Goal: Communication & Community: Answer question/provide support

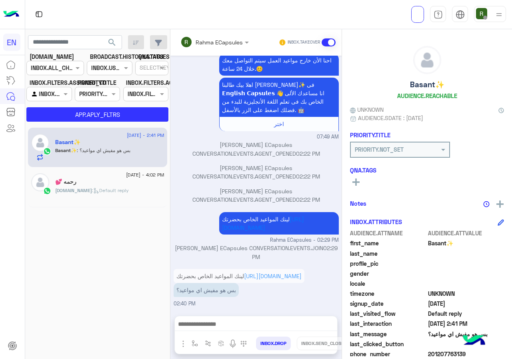
click at [252, 318] on div at bounding box center [256, 326] width 162 height 20
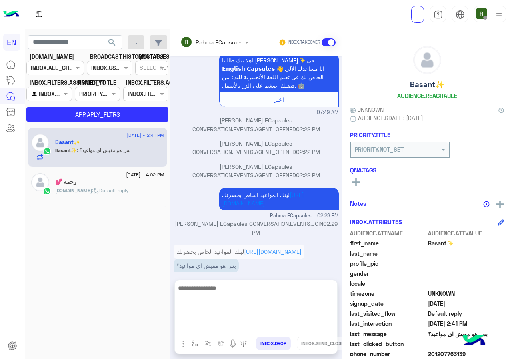
click at [249, 325] on textarea at bounding box center [256, 307] width 162 height 48
type textarea "*"
type textarea "**********"
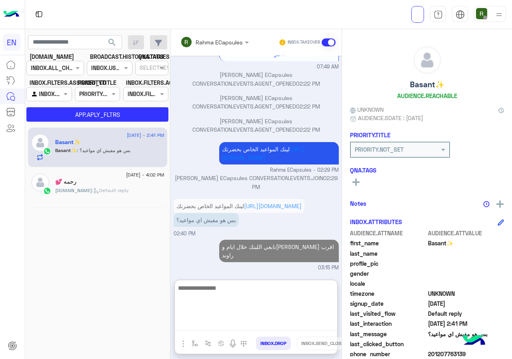
scroll to position [156, 0]
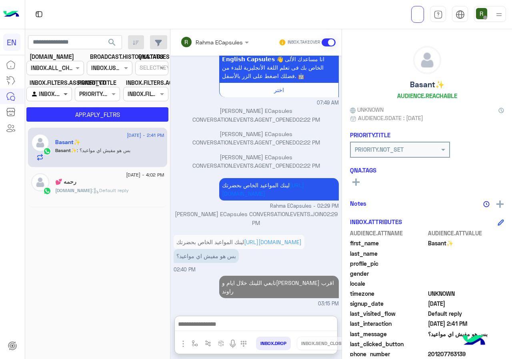
click at [62, 94] on span at bounding box center [67, 94] width 10 height 8
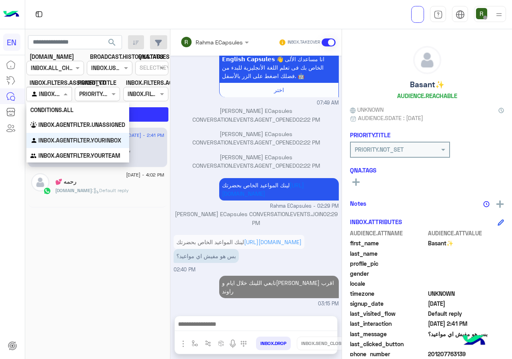
scroll to position [120, 0]
click at [57, 122] on b "INBOX.AGENTFILTER.UNASSIGNED" at bounding box center [81, 124] width 87 height 7
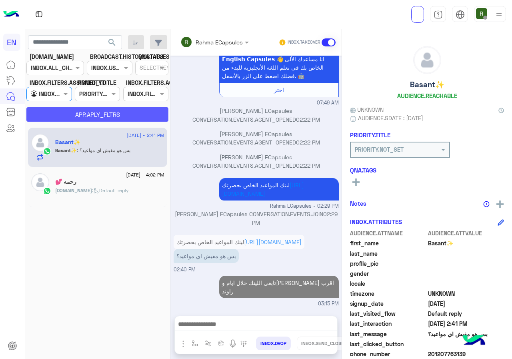
click at [80, 114] on button "APP.APLY_FLTRS" at bounding box center [97, 114] width 142 height 14
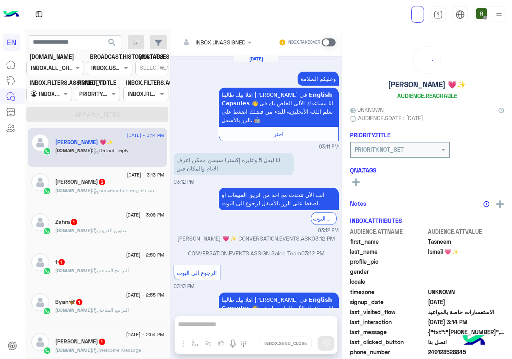
scroll to position [532, 0]
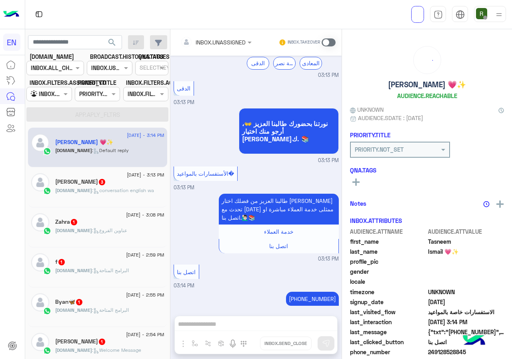
click at [57, 95] on div at bounding box center [49, 93] width 44 height 9
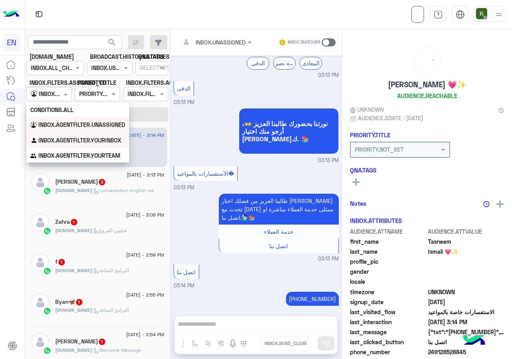
click at [55, 145] on div "INBOX.AGENTFILTER.YOURINBOX" at bounding box center [77, 141] width 103 height 16
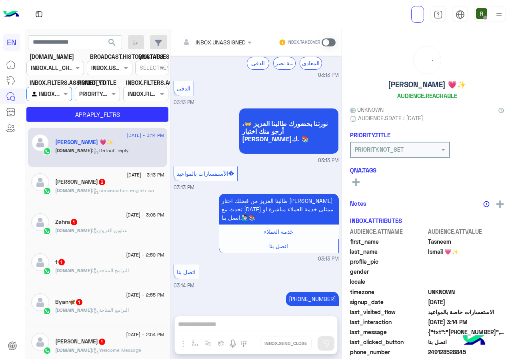
click at [68, 123] on app-inbox-users-filters "search [DOMAIN_NAME] CHANNELS INBOX.ALL_CHANNELS_FILTER BROADCAST.HISTORY.STATU…" at bounding box center [97, 77] width 145 height 96
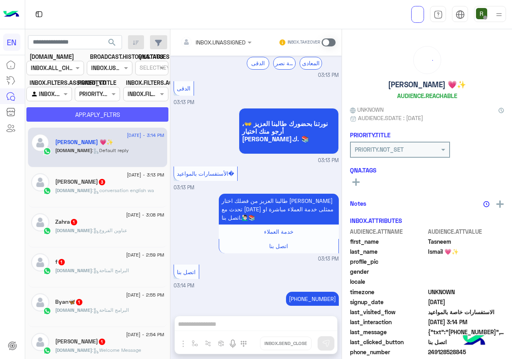
click at [72, 118] on button "APP.APLY_FLTRS" at bounding box center [97, 114] width 142 height 14
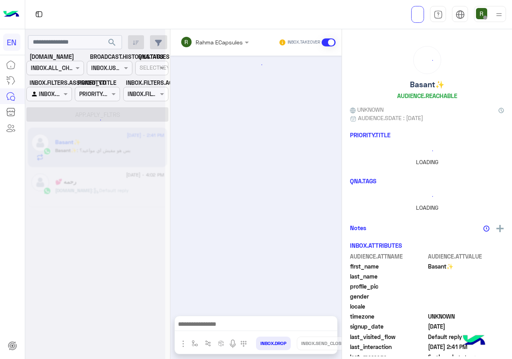
scroll to position [86, 0]
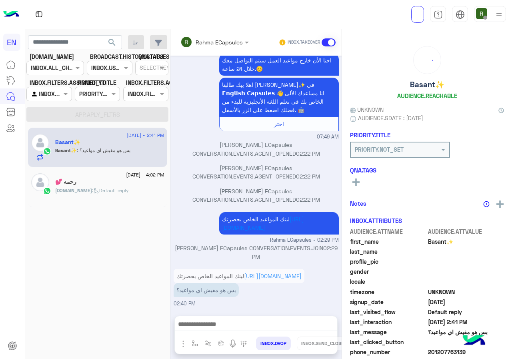
click at [216, 29] on div "Rahma ECapsules INBOX.TAKEOVER" at bounding box center [255, 42] width 171 height 26
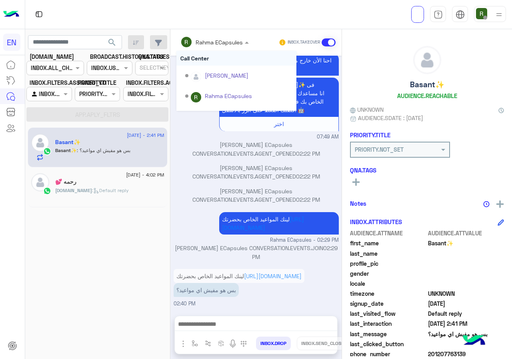
click at [215, 42] on input "text" at bounding box center [203, 42] width 47 height 8
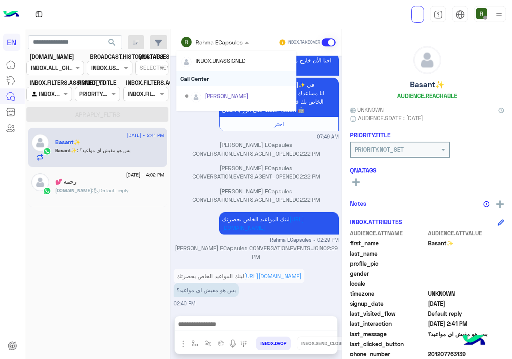
click at [209, 79] on div "Call Center" at bounding box center [236, 78] width 120 height 15
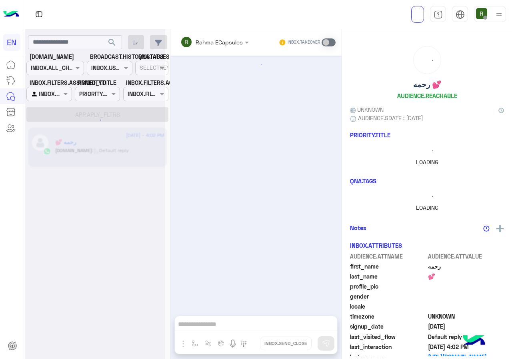
click at [49, 94] on input "text" at bounding box center [40, 94] width 18 height 8
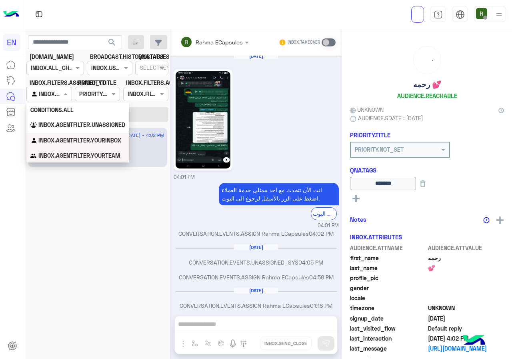
click at [50, 157] on b "INBOX.AGENTFILTER.YOURTEAM" at bounding box center [79, 155] width 82 height 7
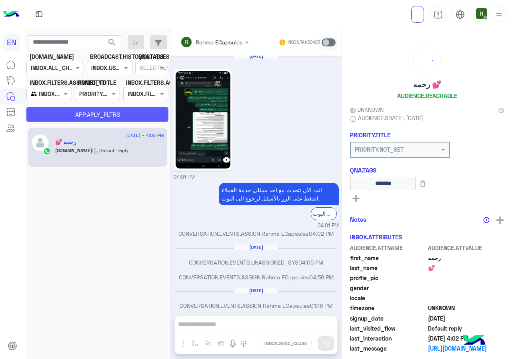
click at [72, 114] on button "APP.APLY_FLTRS" at bounding box center [97, 114] width 142 height 14
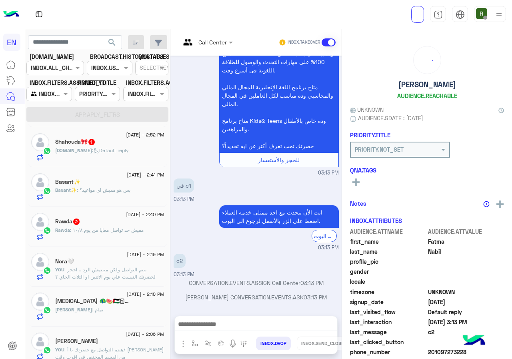
scroll to position [240, 0]
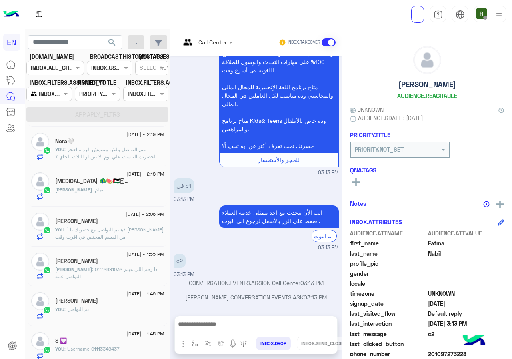
click at [127, 189] on div "[PERSON_NAME] : تمام" at bounding box center [109, 193] width 109 height 14
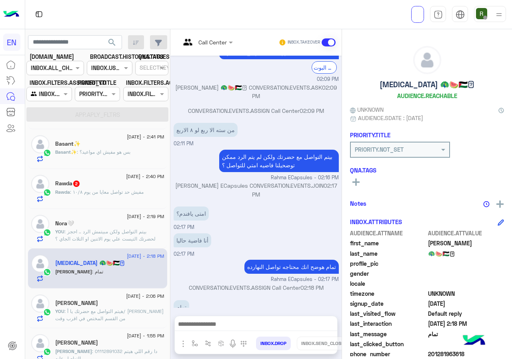
scroll to position [120, 0]
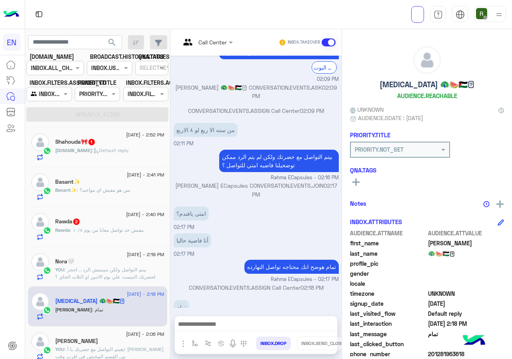
click at [120, 224] on div "Rawda 2" at bounding box center [109, 222] width 109 height 8
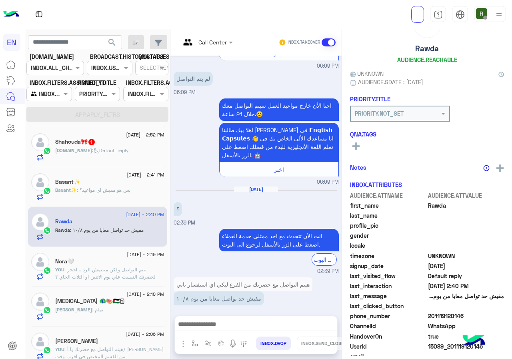
scroll to position [70, 0]
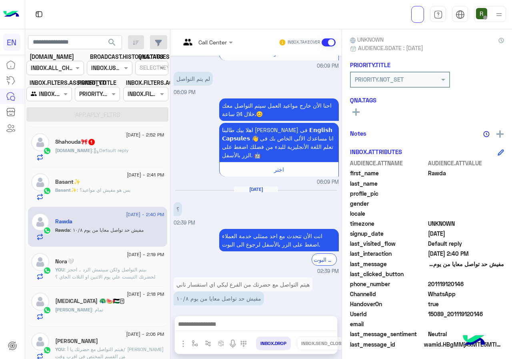
drag, startPoint x: 430, startPoint y: 284, endPoint x: 464, endPoint y: 283, distance: 34.0
click at [464, 283] on span "201119120146" at bounding box center [466, 284] width 76 height 8
copy span "01119120146"
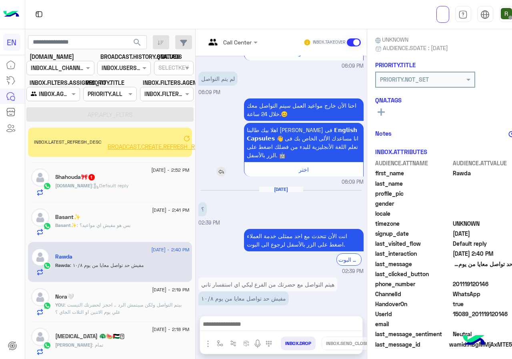
scroll to position [583, 0]
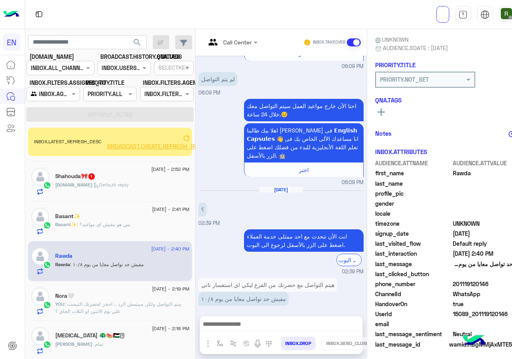
click at [178, 149] on span "BROADCAST.CREATE.REFRESH_REACHABLE_USERS_COUNT" at bounding box center [187, 145] width 160 height 7
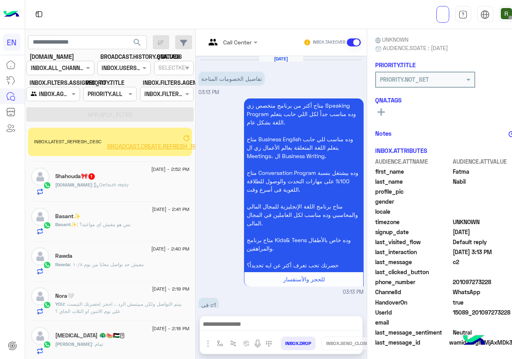
scroll to position [119, 0]
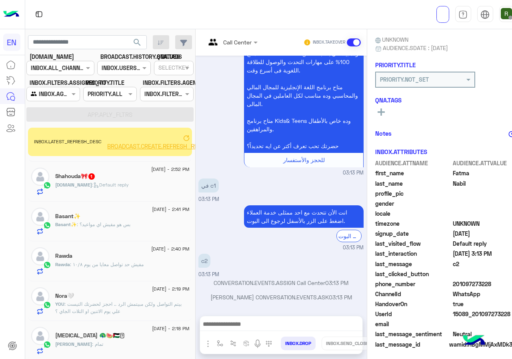
click at [171, 146] on span "BROADCAST.CREATE.REFRESH_REACHABLE_USERS_COUNT" at bounding box center [187, 145] width 160 height 7
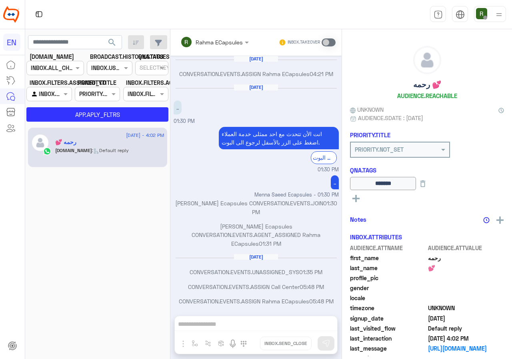
scroll to position [388, 0]
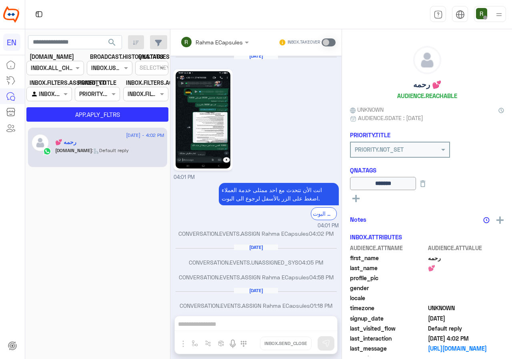
click at [62, 66] on div at bounding box center [55, 67] width 57 height 9
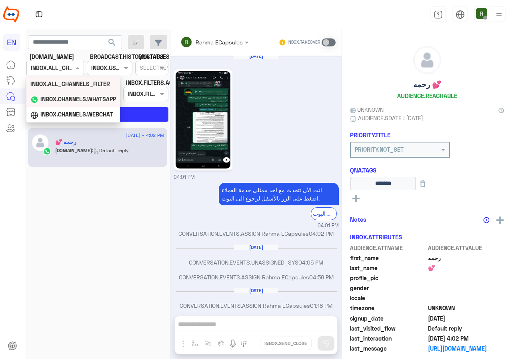
click at [77, 96] on b "INBOX.CHANNELS.WHATSAPP" at bounding box center [78, 99] width 76 height 7
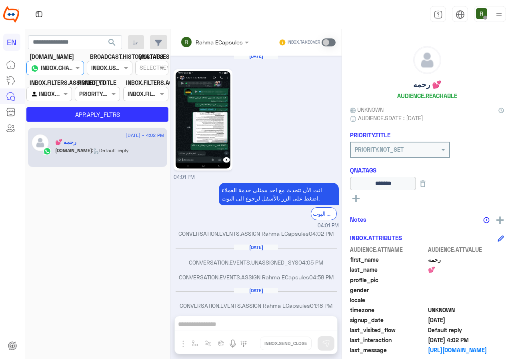
click at [108, 103] on section "CHANNEL.ANALYTICS CHANNELS INBOX.CHANNELS.WHATSAPP BROADCAST.HISTORY.STATUES CH…" at bounding box center [97, 86] width 133 height 69
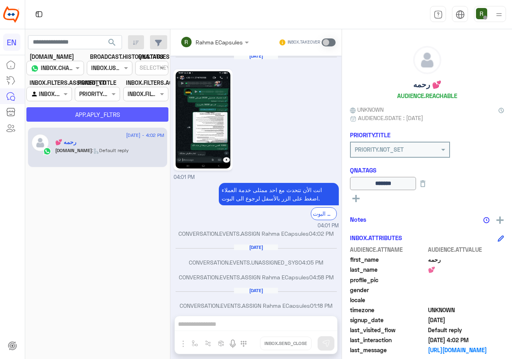
click at [108, 114] on button "APP.APLY_FLTRS" at bounding box center [97, 114] width 142 height 14
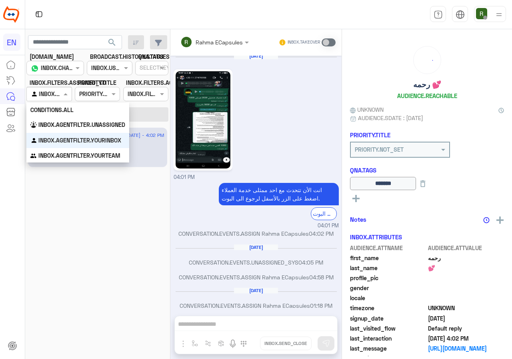
click at [49, 90] on input "text" at bounding box center [40, 94] width 18 height 8
click at [52, 127] on b "INBOX.AGENTFILTER.UNASSIGNED" at bounding box center [81, 124] width 87 height 7
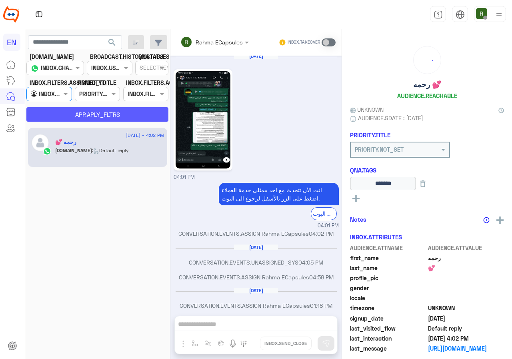
click at [79, 114] on button "APP.APLY_FLTRS" at bounding box center [97, 114] width 142 height 14
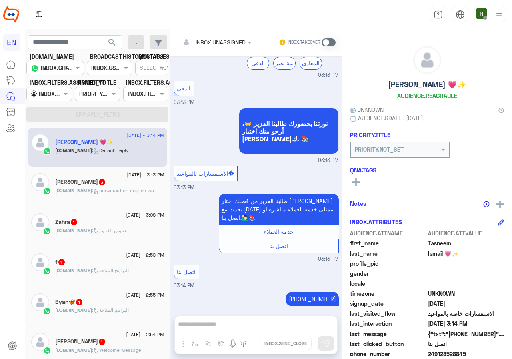
click at [62, 100] on div "Agent Filter INBOX.AGENTFILTER.UNASSIGNED" at bounding box center [48, 94] width 45 height 14
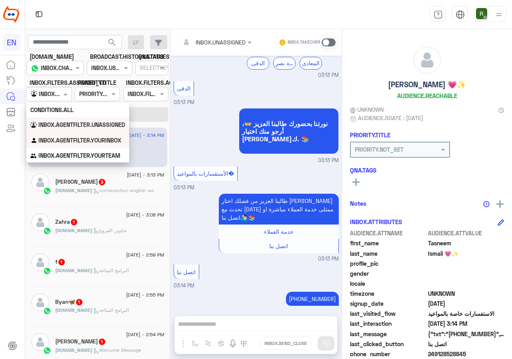
click at [55, 148] on div "INBOX.AGENTFILTER.YOURINBOX" at bounding box center [77, 141] width 103 height 16
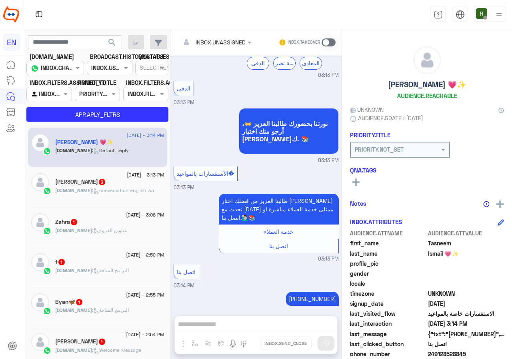
click at [55, 148] on span "[DOMAIN_NAME]" at bounding box center [73, 150] width 37 height 6
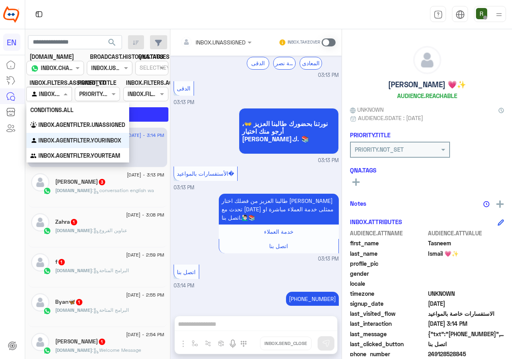
click at [56, 96] on div at bounding box center [49, 93] width 44 height 9
click at [57, 149] on div "INBOX.AGENTFILTER.YOURTEAM" at bounding box center [77, 156] width 103 height 16
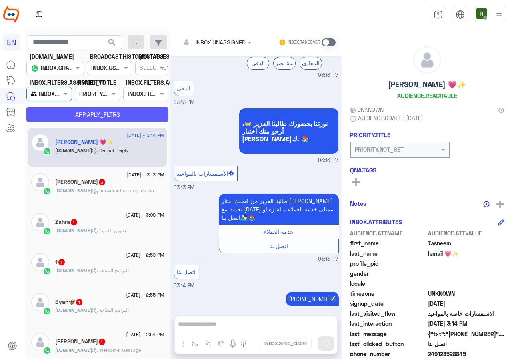
click at [77, 111] on button "APP.APLY_FLTRS" at bounding box center [97, 114] width 142 height 14
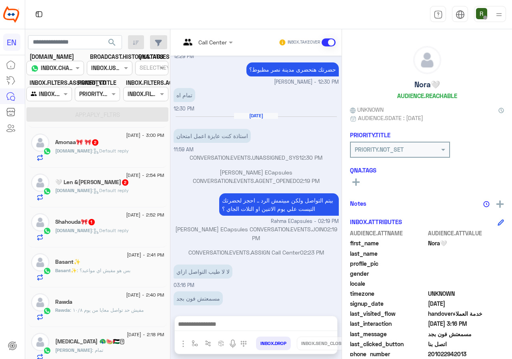
scroll to position [120, 0]
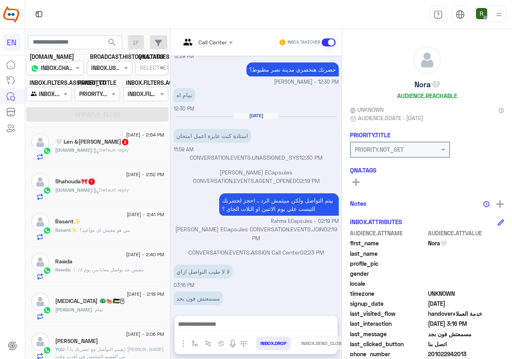
click at [127, 234] on div "Basant✨ : بس هو مفيش اي مواعيد؟" at bounding box center [109, 233] width 109 height 14
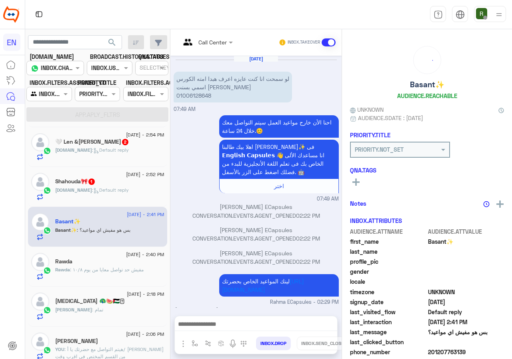
scroll to position [101, 0]
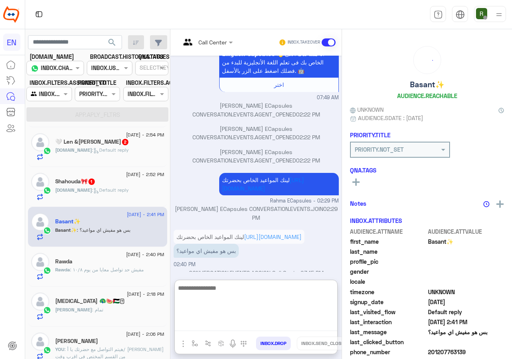
click at [243, 325] on textarea at bounding box center [256, 307] width 162 height 48
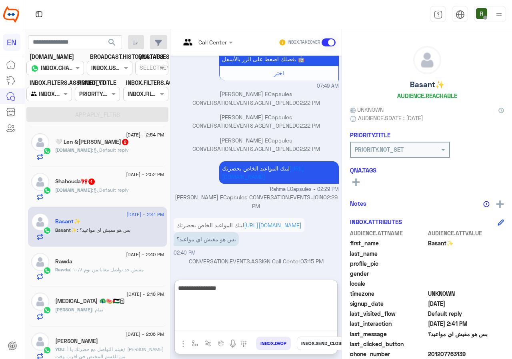
type textarea "**********"
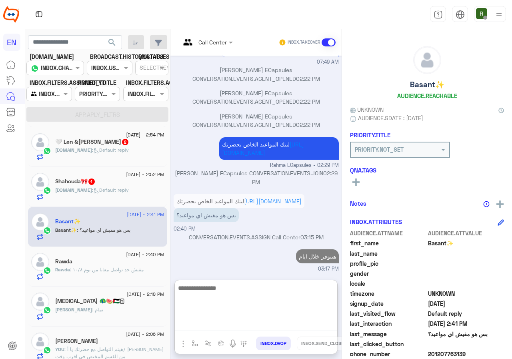
scroll to position [163, 0]
drag, startPoint x: 208, startPoint y: 304, endPoint x: 211, endPoint y: 294, distance: 10.5
click at [208, 302] on textarea at bounding box center [256, 307] width 162 height 48
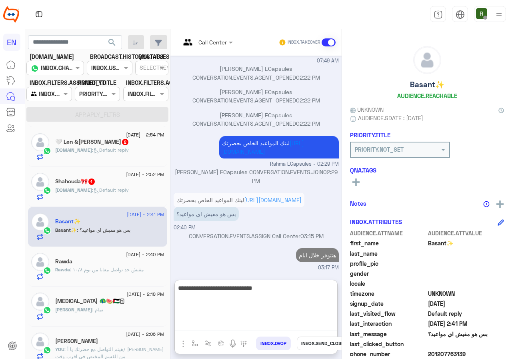
type textarea "**********"
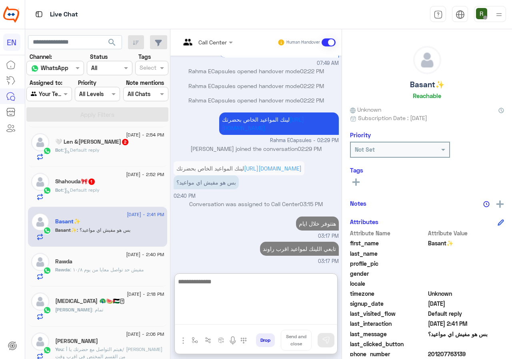
scroll to position [0, 0]
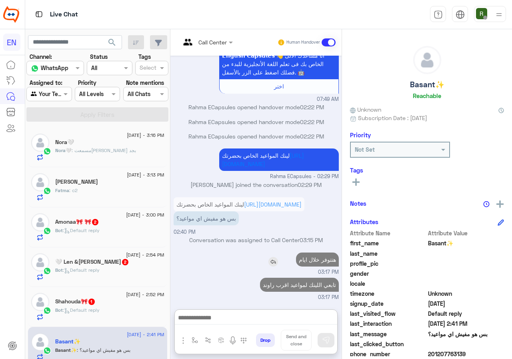
click at [329, 252] on p "هتتوفر خلال ايام" at bounding box center [317, 259] width 43 height 14
click at [329, 225] on div "Aug 28, 2025 لو سمحت انا كنت عايزه اعرف هبدا امته الكورس اسمي بسنت سعيد فتحي حس…" at bounding box center [255, 179] width 171 height 246
click at [329, 225] on div "لينك المواعيد الخاص بحضرتك https://englishcapsules.net/public/ea/tracks/k3eztqt…" at bounding box center [256, 215] width 165 height 41
click at [314, 259] on p "هتتوفر خلال ايام" at bounding box center [317, 259] width 43 height 14
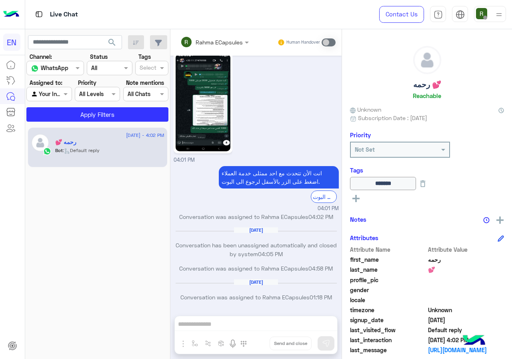
scroll to position [379, 0]
